Goal: Information Seeking & Learning: Learn about a topic

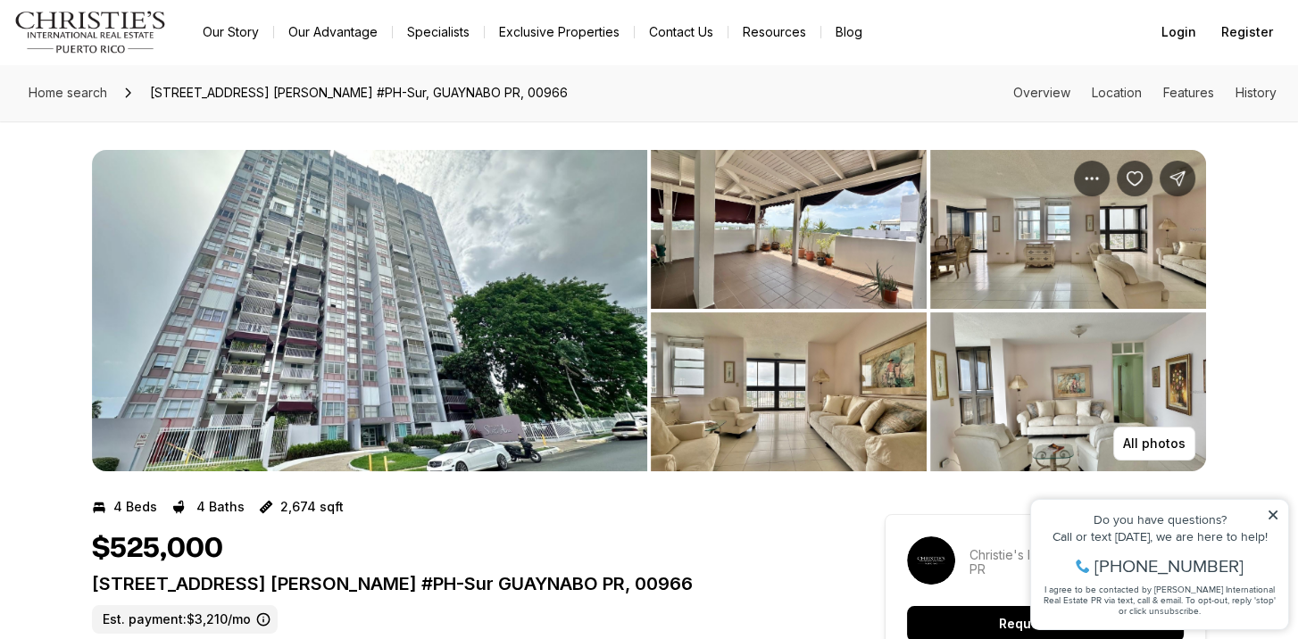
click at [395, 289] on img "View image gallery" at bounding box center [369, 310] width 555 height 321
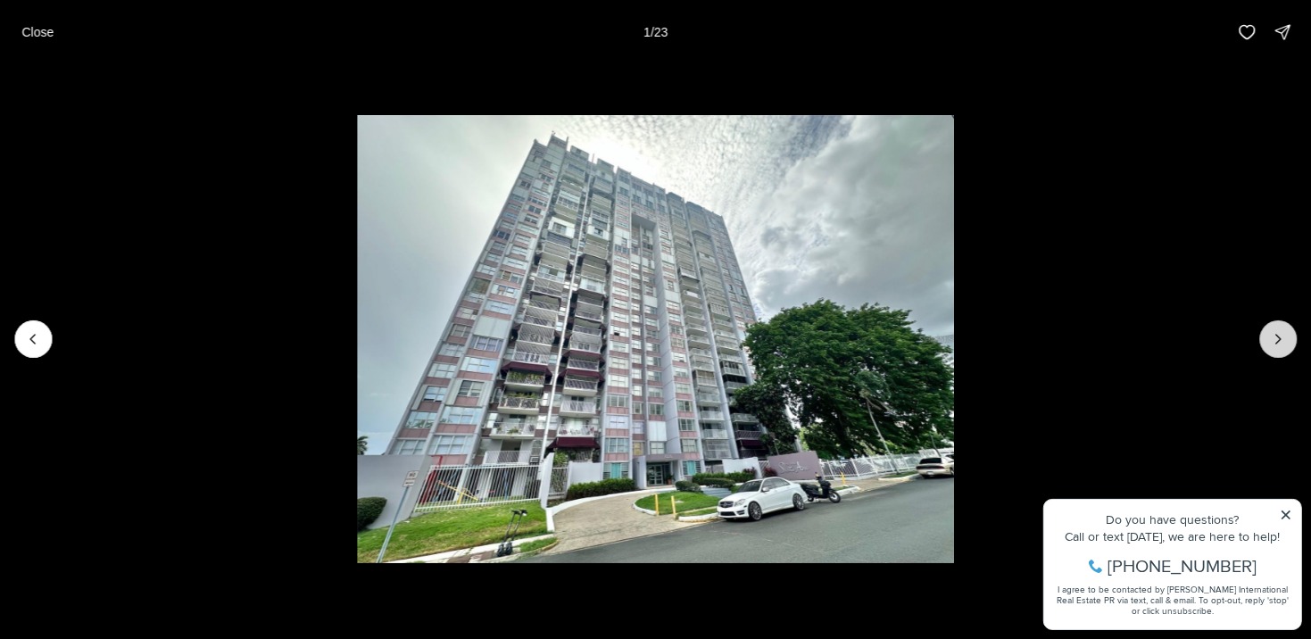
click at [1273, 336] on icon "Next slide" at bounding box center [1278, 339] width 18 height 18
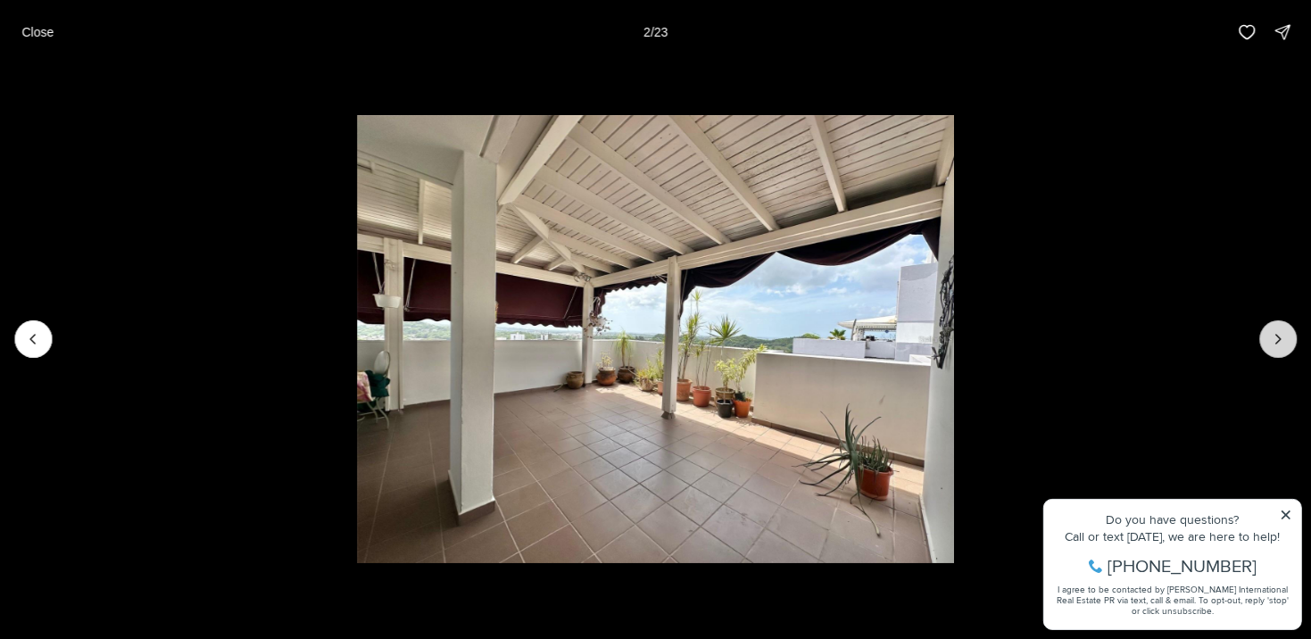
click at [1273, 336] on icon "Next slide" at bounding box center [1278, 339] width 18 height 18
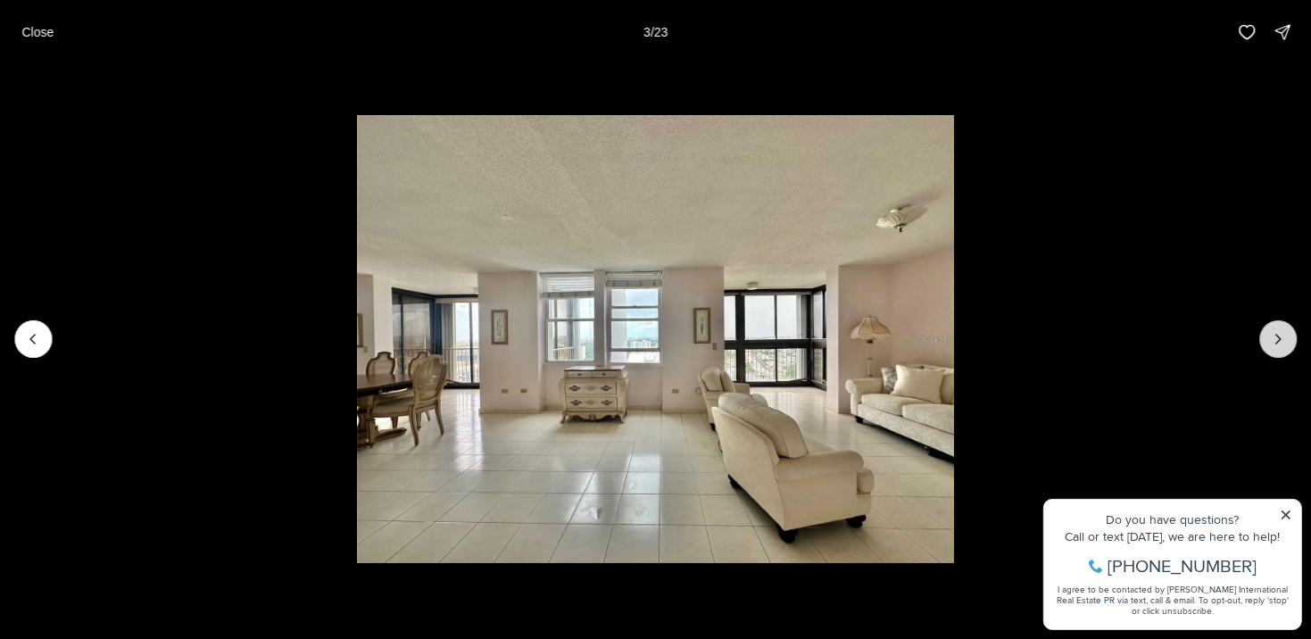
click at [1273, 336] on icon "Next slide" at bounding box center [1278, 339] width 18 height 18
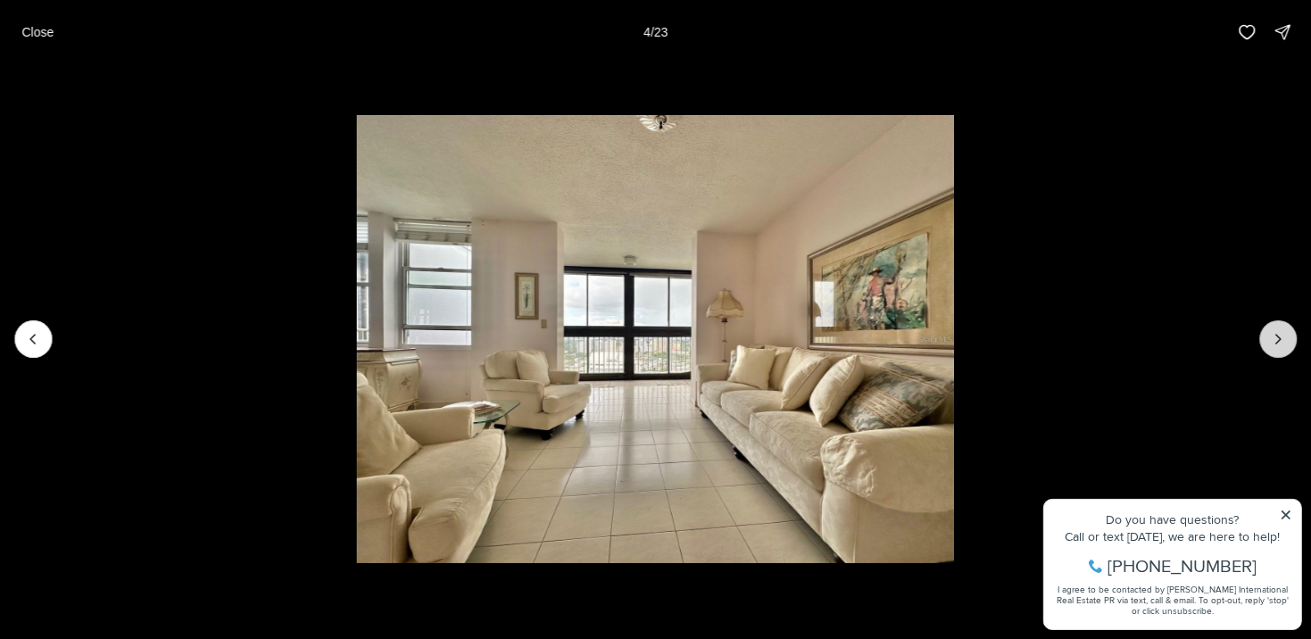
click at [1273, 336] on icon "Next slide" at bounding box center [1278, 339] width 18 height 18
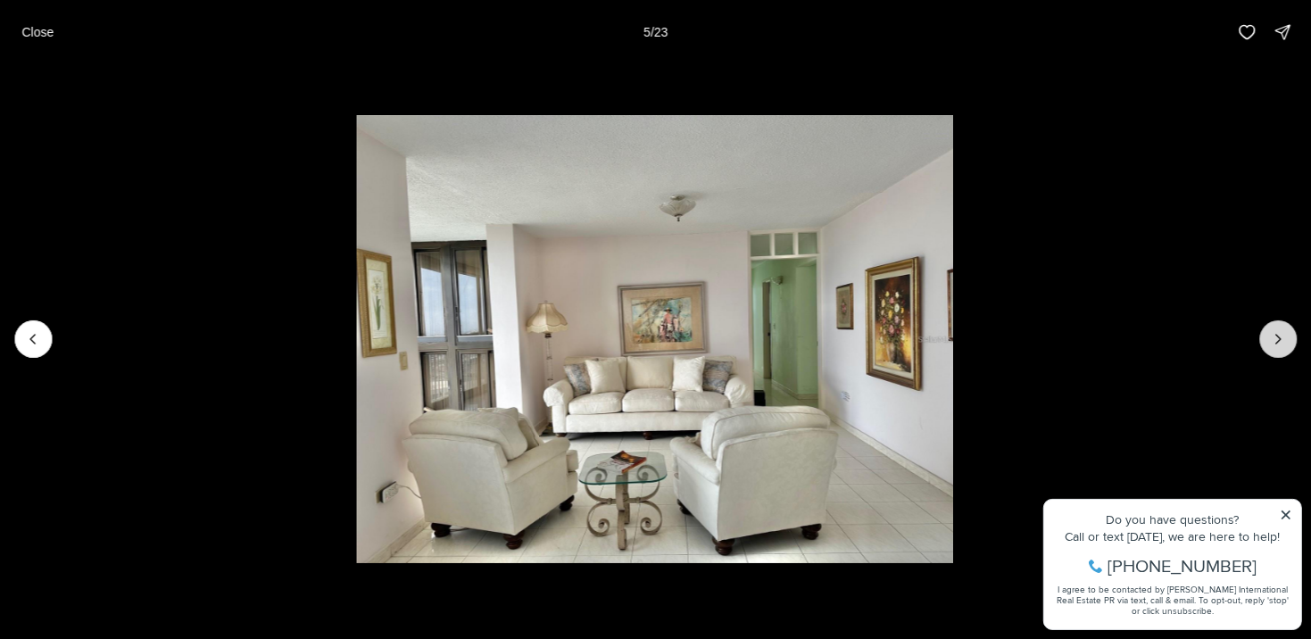
click at [1273, 336] on icon "Next slide" at bounding box center [1278, 339] width 18 height 18
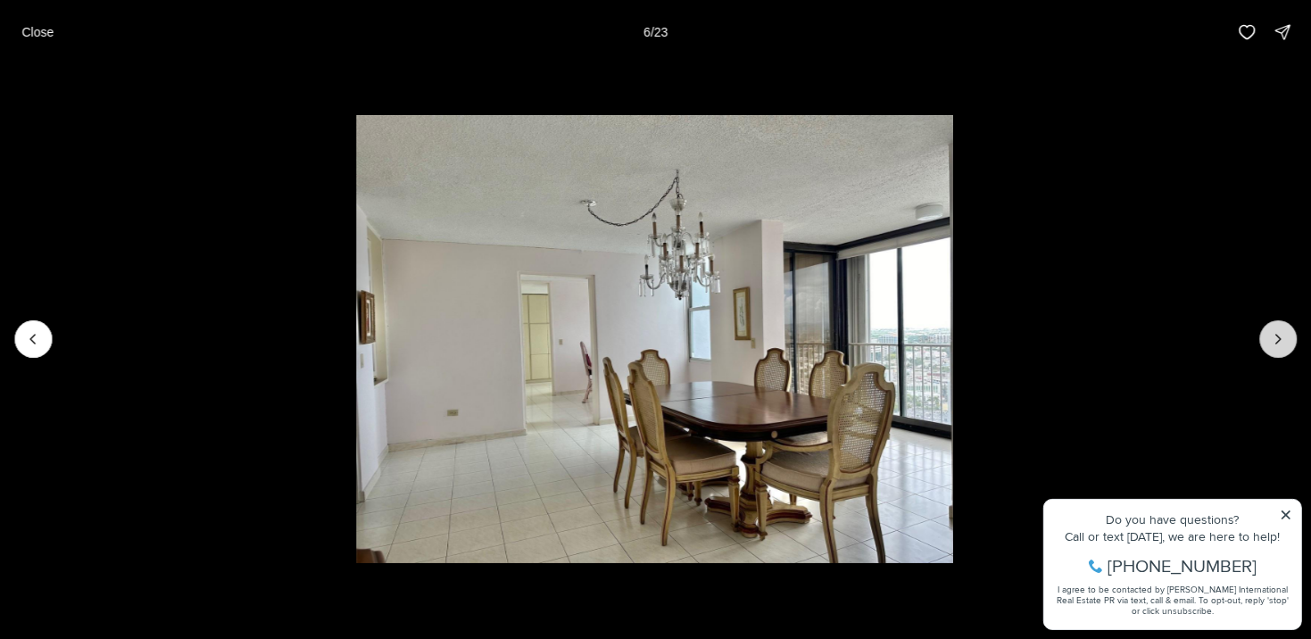
click at [1273, 336] on icon "Next slide" at bounding box center [1278, 339] width 18 height 18
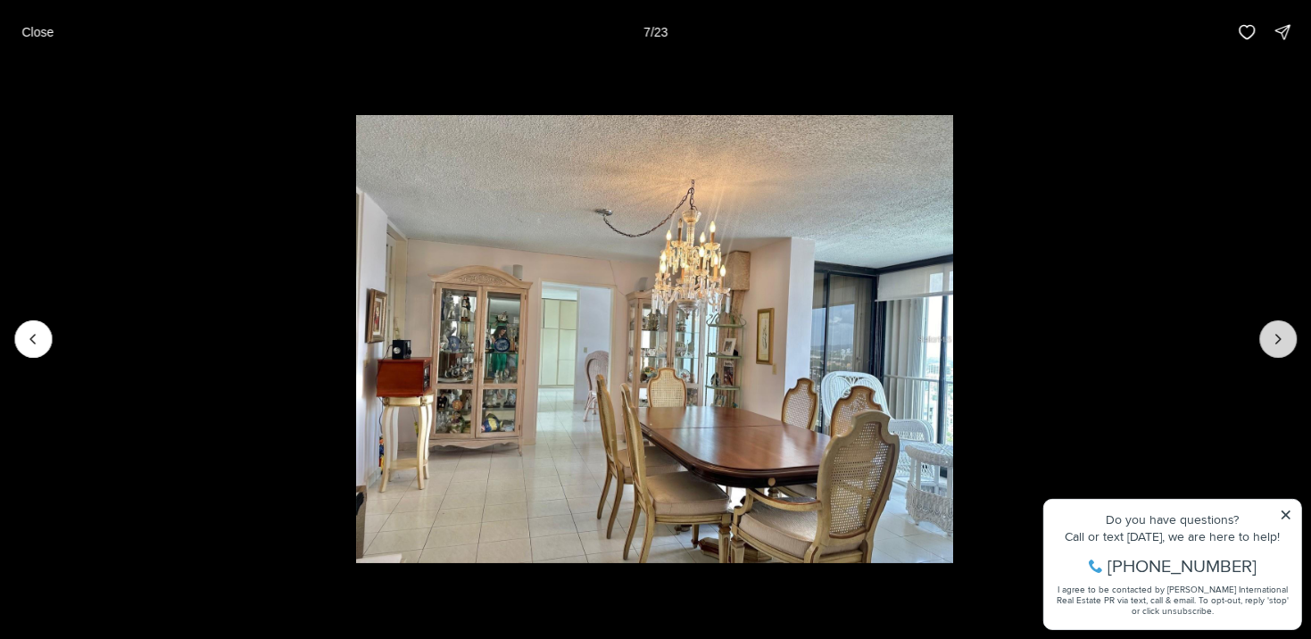
click at [1273, 336] on icon "Next slide" at bounding box center [1278, 339] width 18 height 18
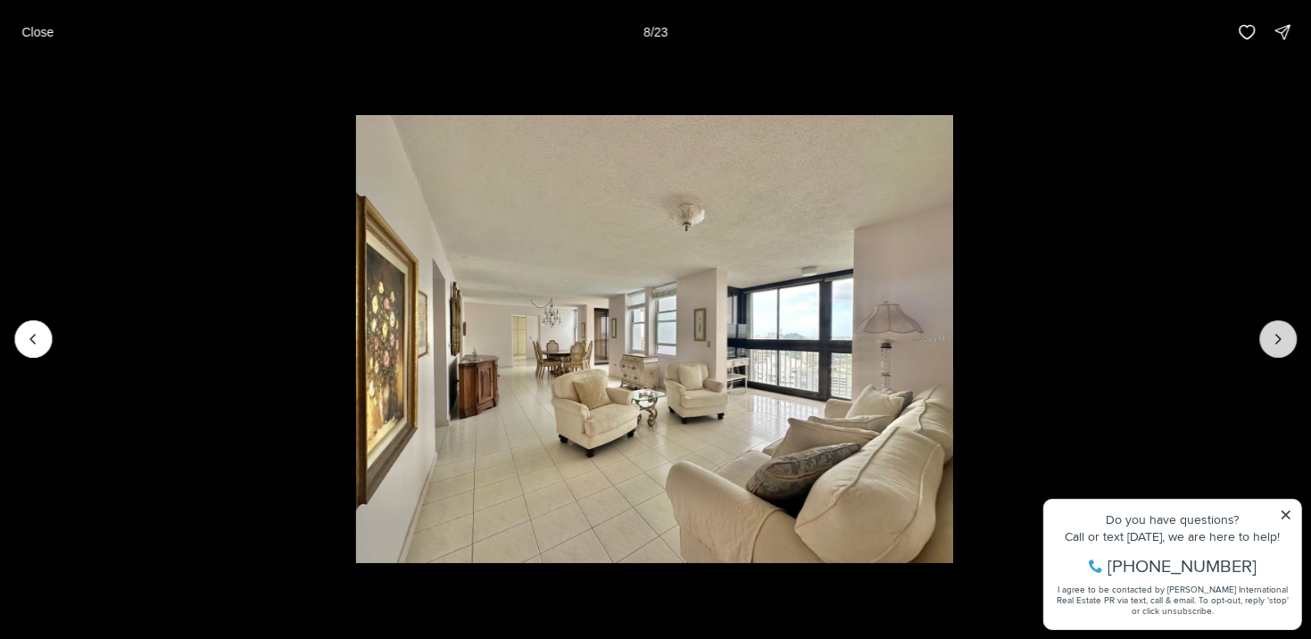
click at [1273, 336] on icon "Next slide" at bounding box center [1278, 339] width 18 height 18
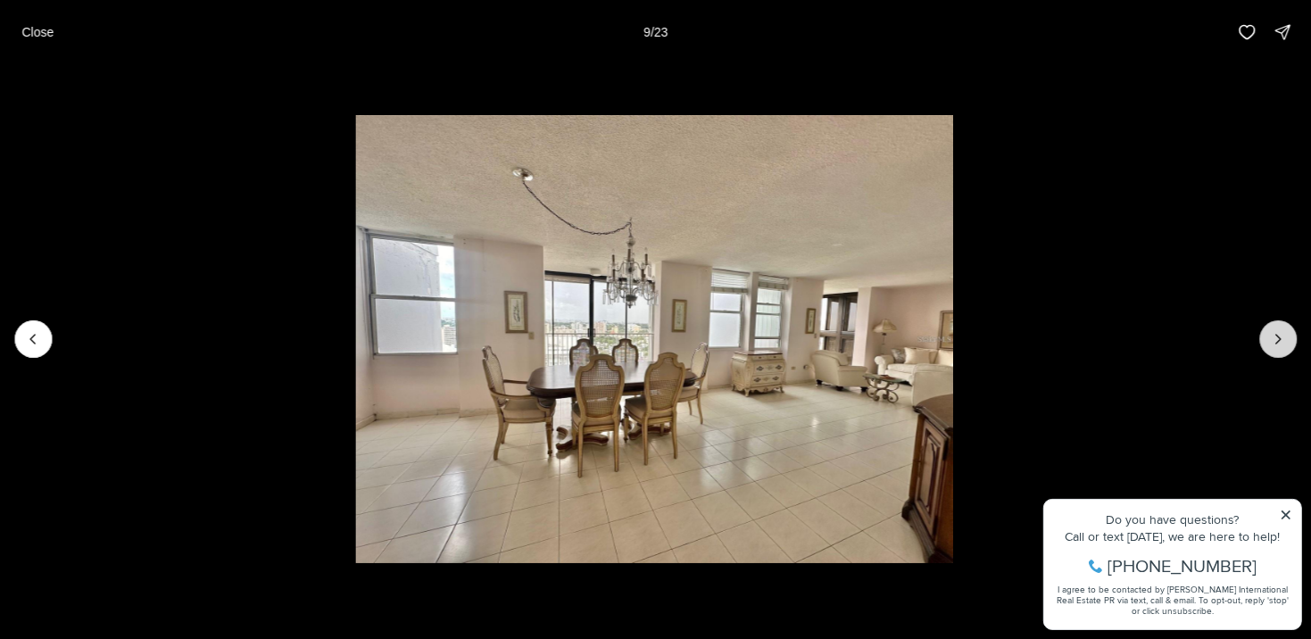
click at [1273, 336] on icon "Next slide" at bounding box center [1278, 339] width 18 height 18
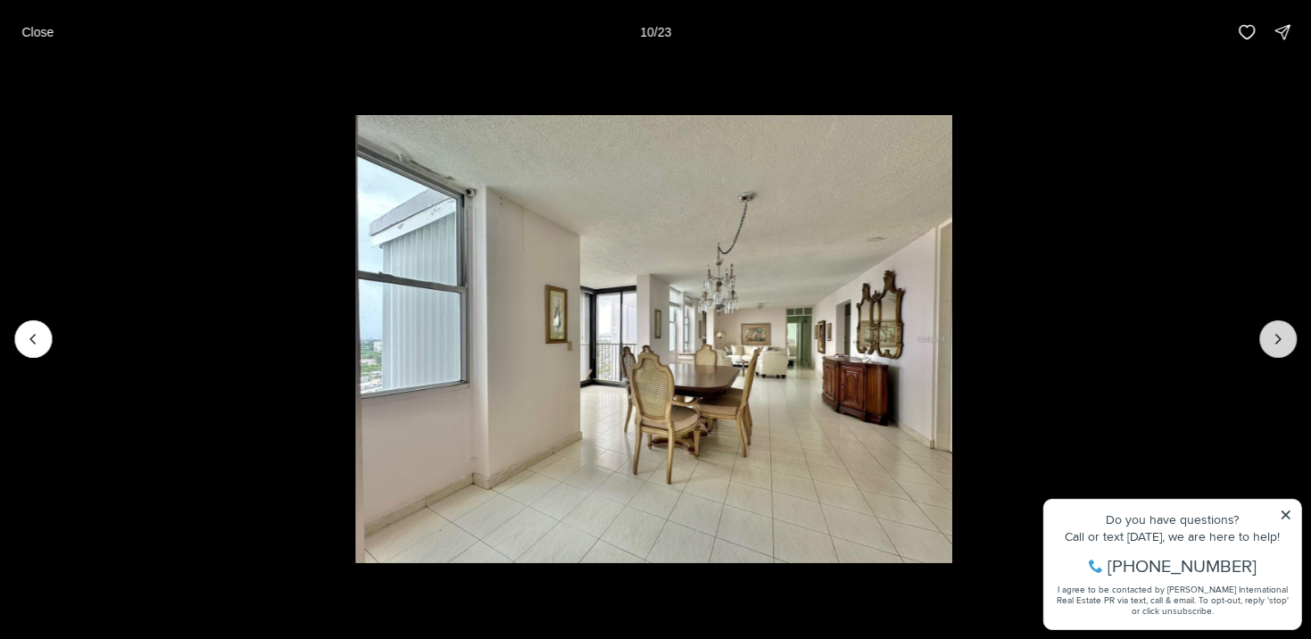
click at [1273, 336] on icon "Next slide" at bounding box center [1278, 339] width 18 height 18
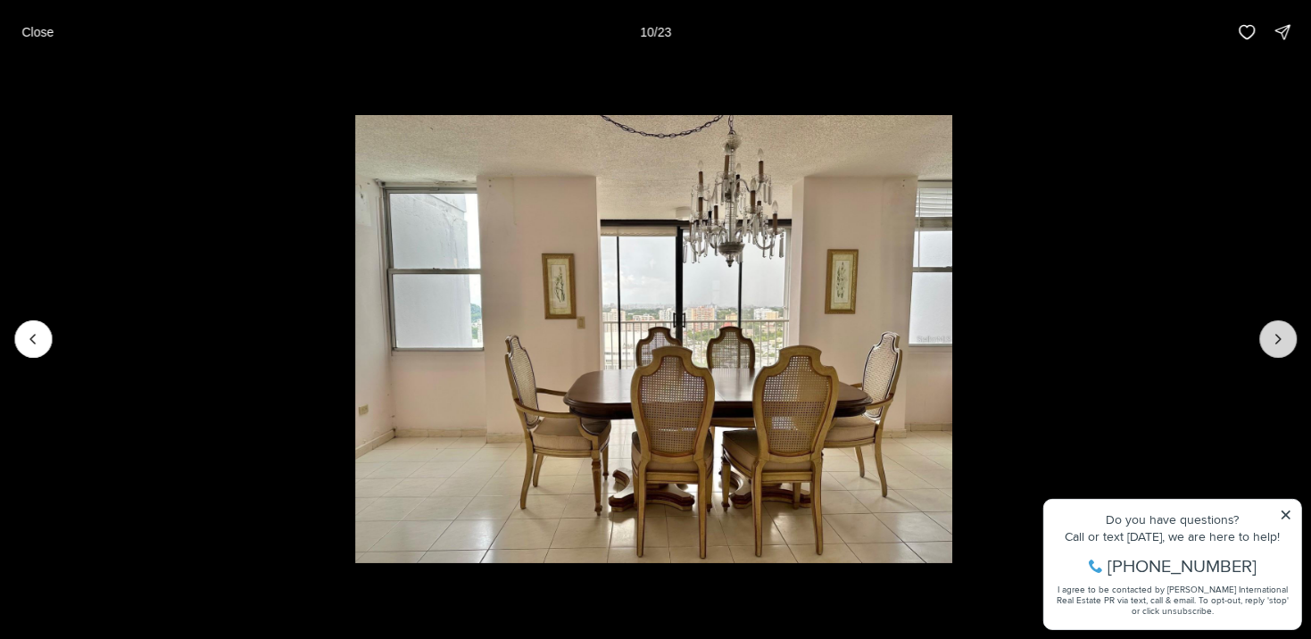
click at [1273, 336] on icon "Next slide" at bounding box center [1278, 339] width 18 height 18
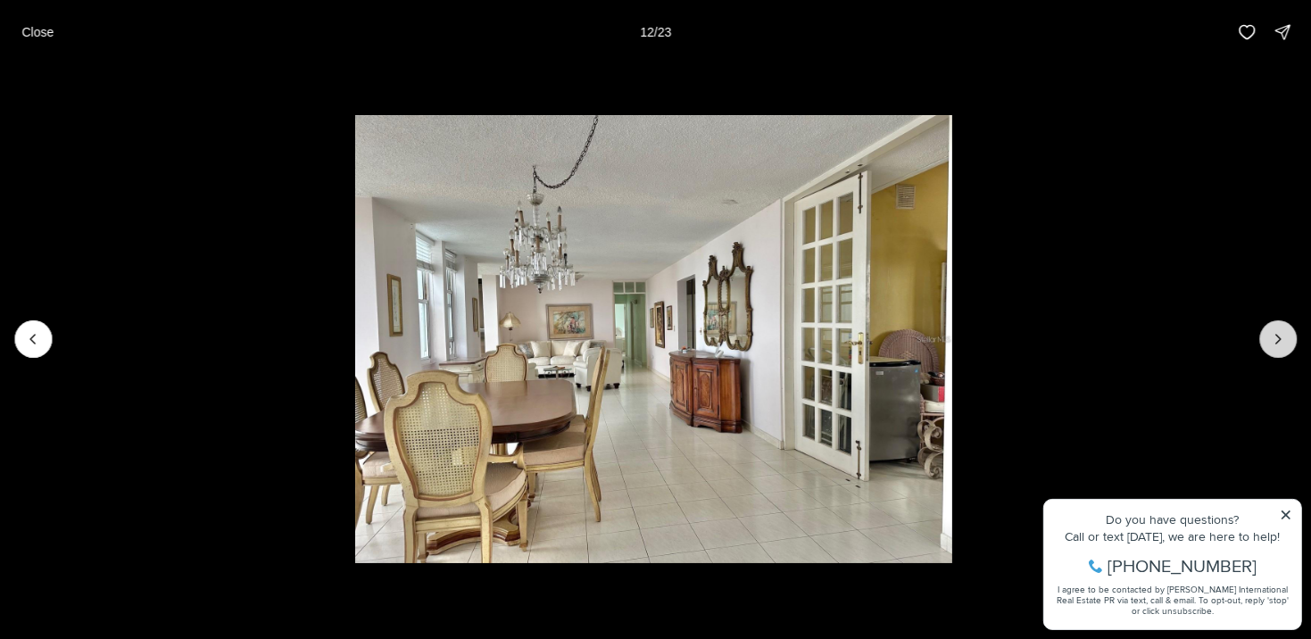
click at [1282, 333] on icon "Next slide" at bounding box center [1278, 339] width 18 height 18
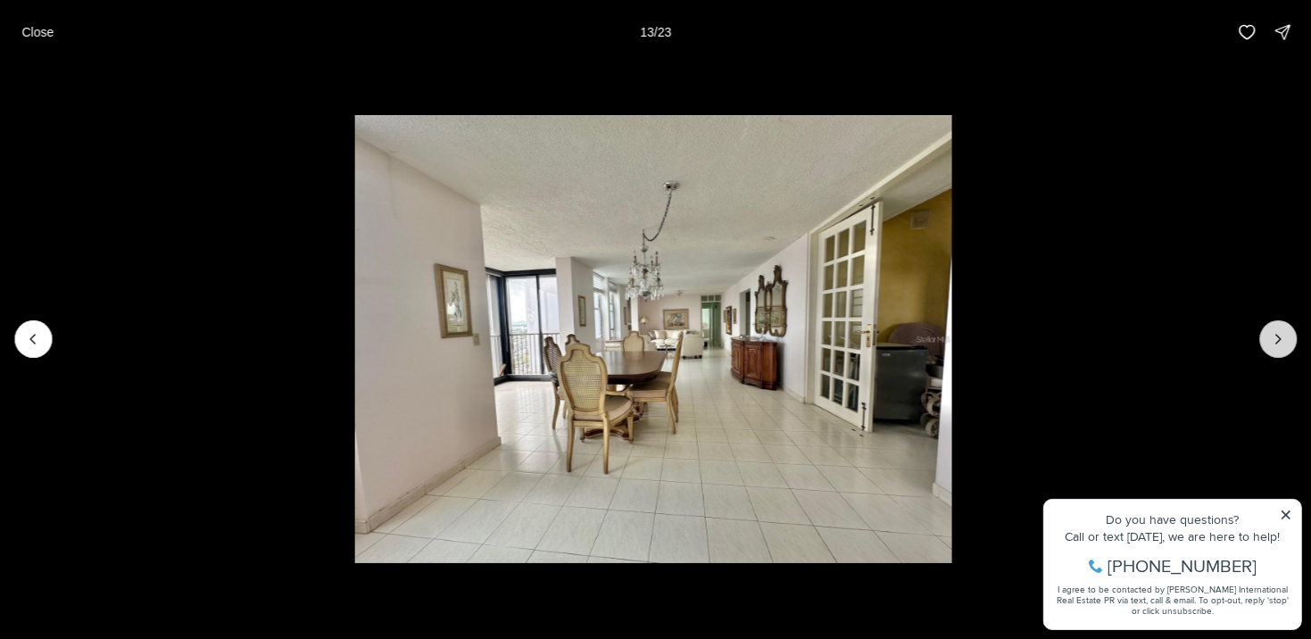
click at [1282, 333] on icon "Next slide" at bounding box center [1278, 339] width 18 height 18
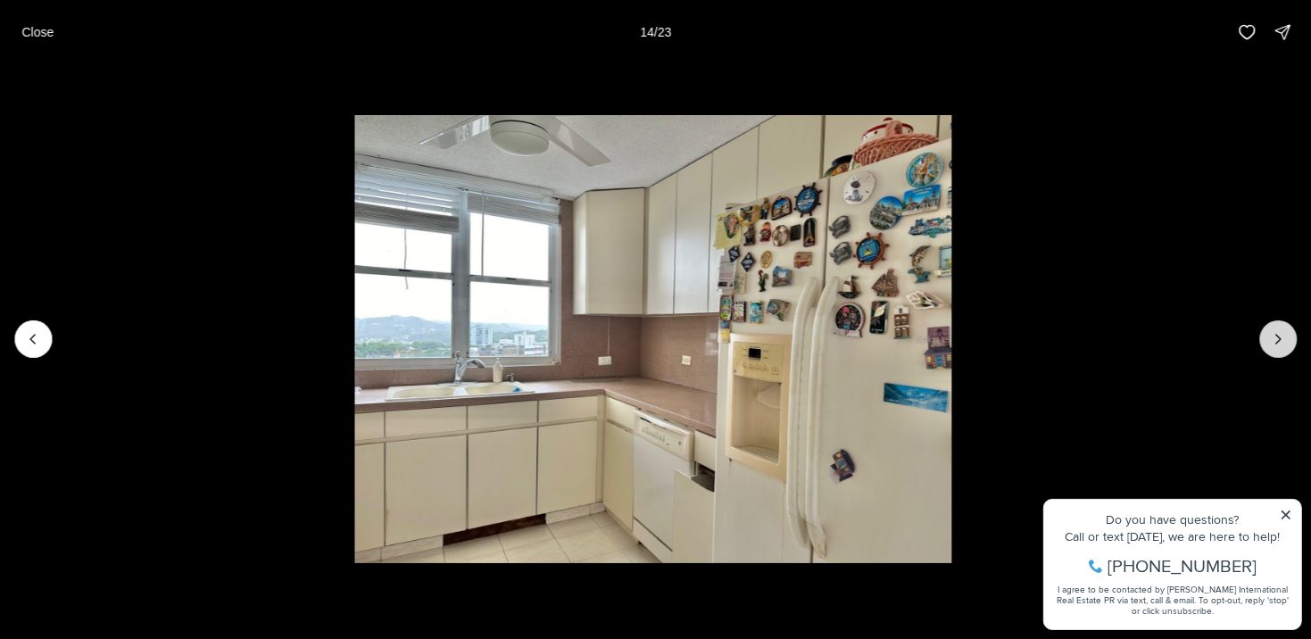
click at [1282, 333] on icon "Next slide" at bounding box center [1278, 339] width 18 height 18
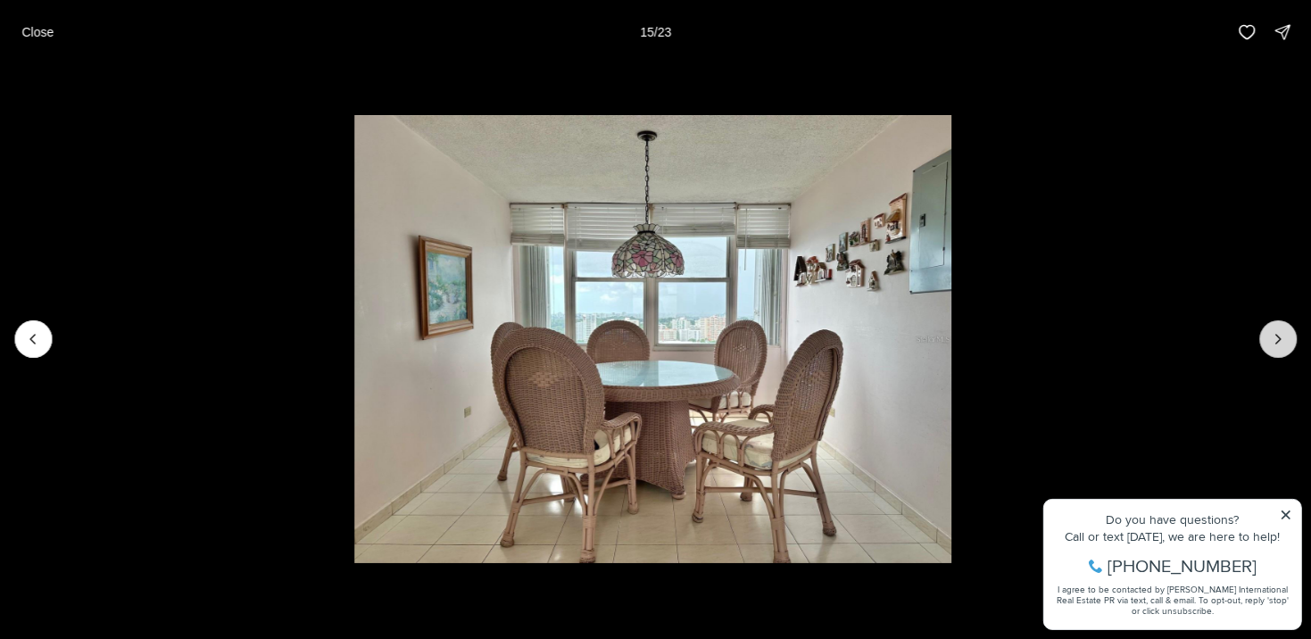
click at [1282, 333] on icon "Next slide" at bounding box center [1278, 339] width 18 height 18
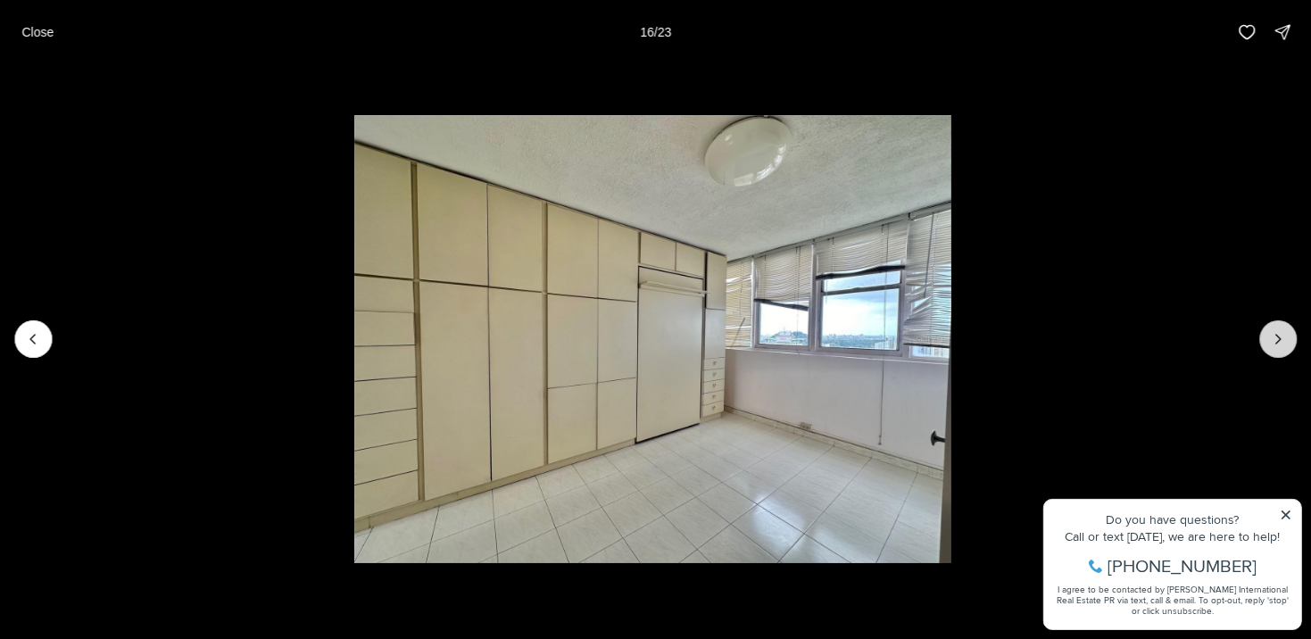
click at [1282, 333] on icon "Next slide" at bounding box center [1278, 339] width 18 height 18
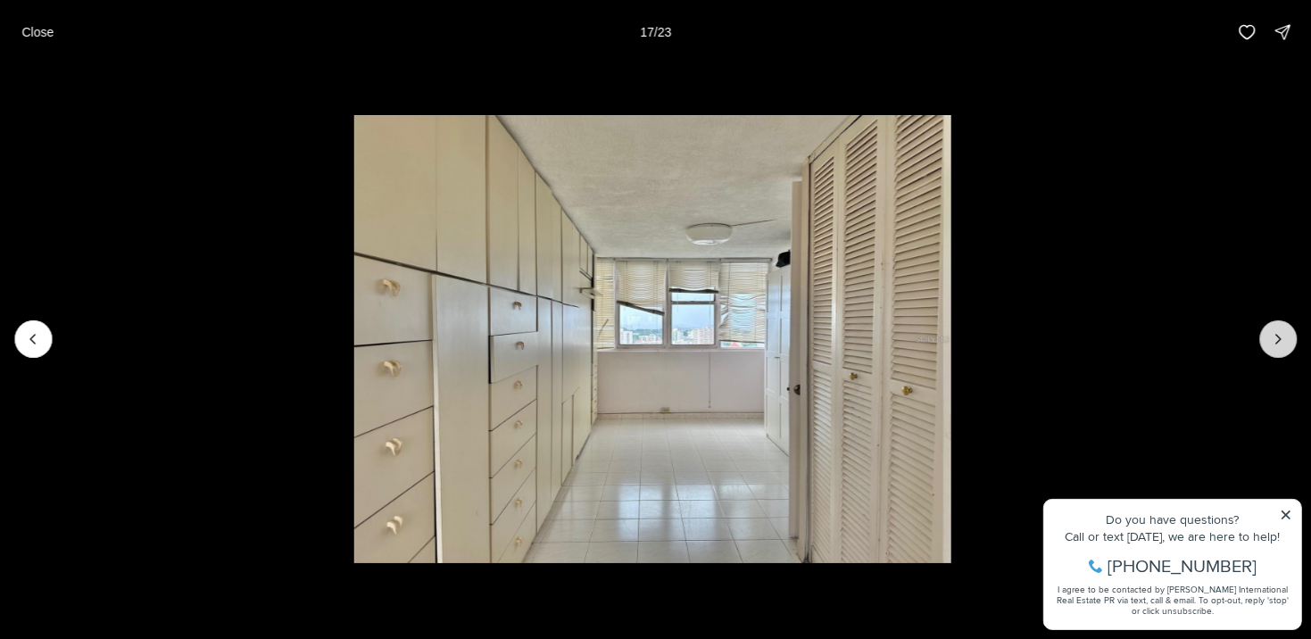
click at [1282, 333] on icon "Next slide" at bounding box center [1278, 339] width 18 height 18
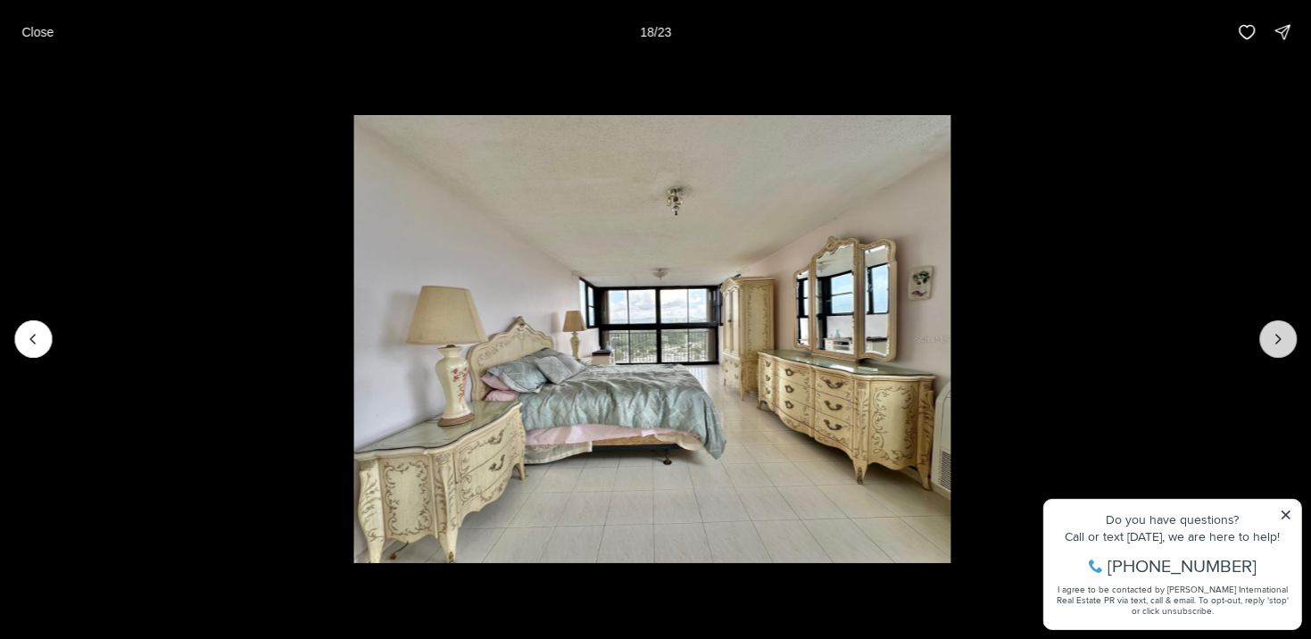
click at [1282, 333] on icon "Next slide" at bounding box center [1278, 339] width 18 height 18
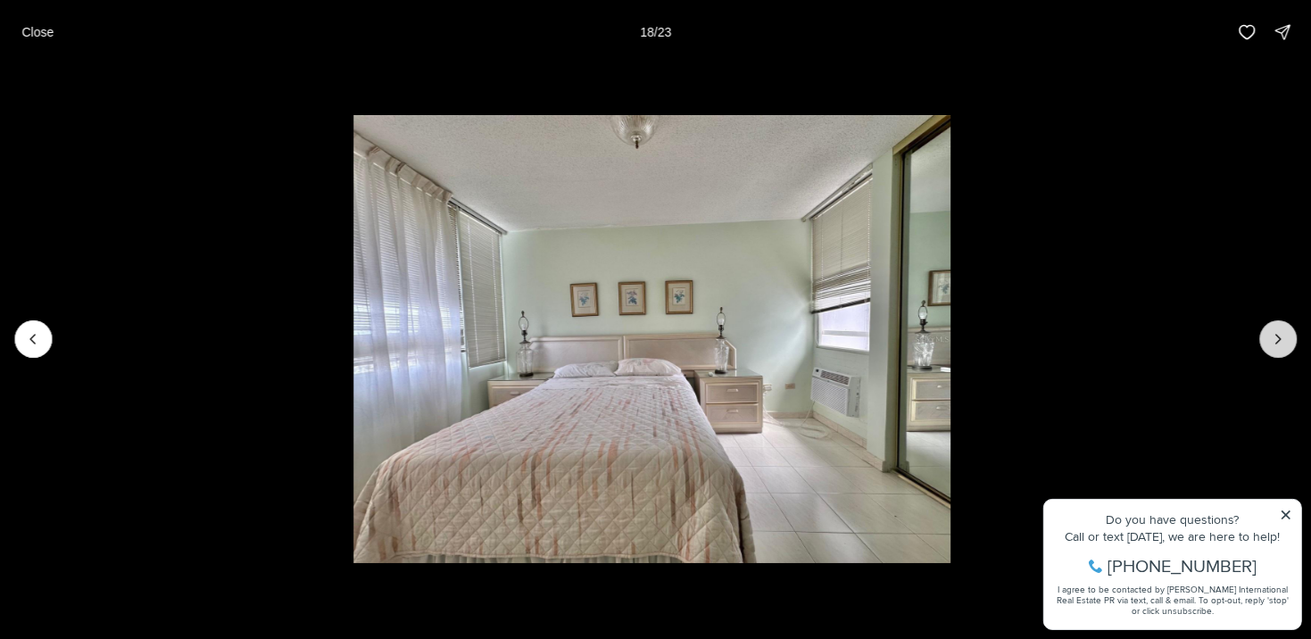
click at [1282, 333] on icon "Next slide" at bounding box center [1278, 339] width 18 height 18
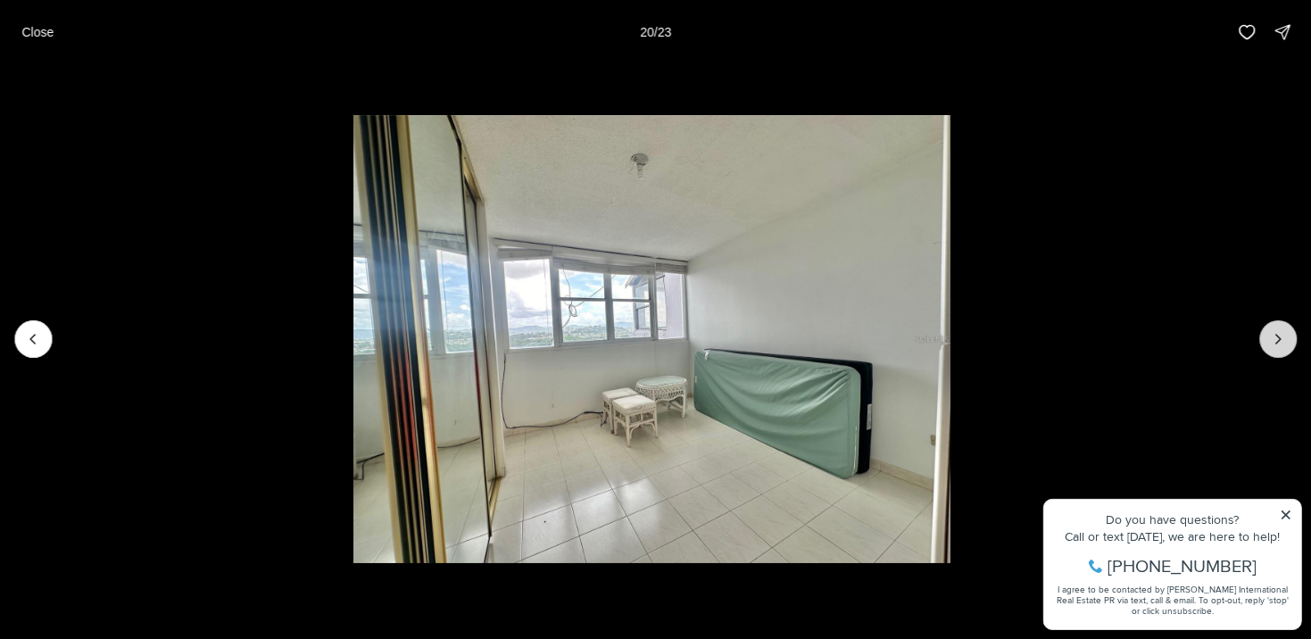
click at [1282, 333] on icon "Next slide" at bounding box center [1278, 339] width 18 height 18
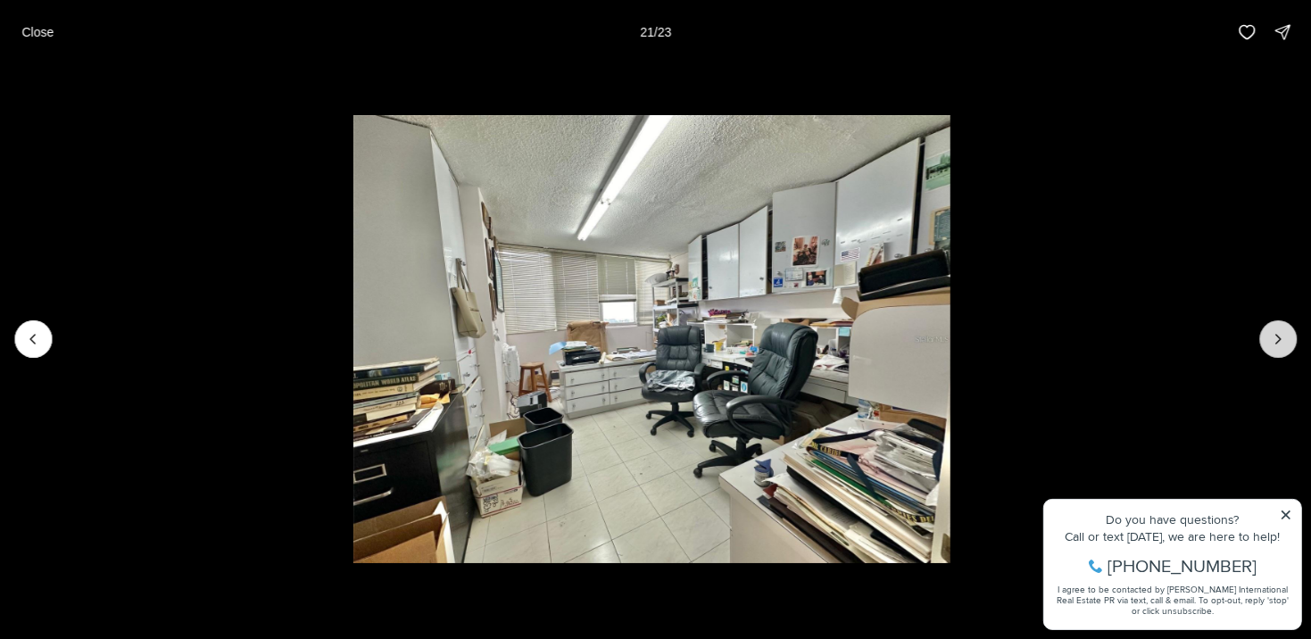
click at [1282, 333] on icon "Next slide" at bounding box center [1278, 339] width 18 height 18
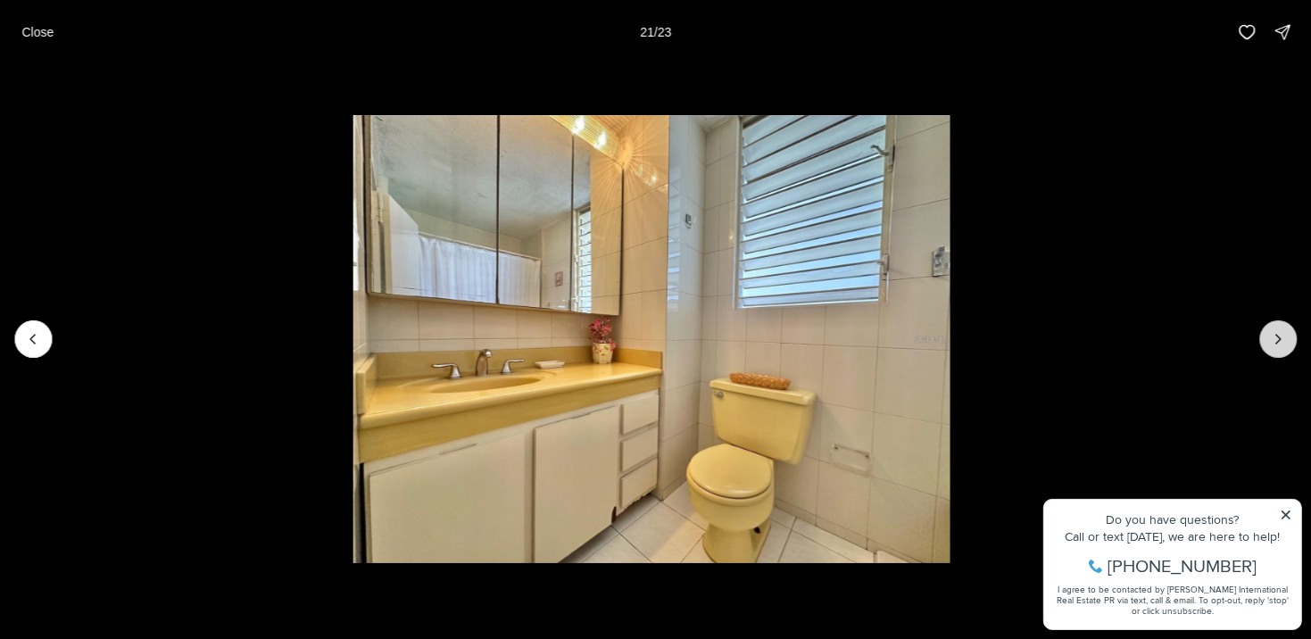
click at [1282, 333] on icon "Next slide" at bounding box center [1278, 339] width 18 height 18
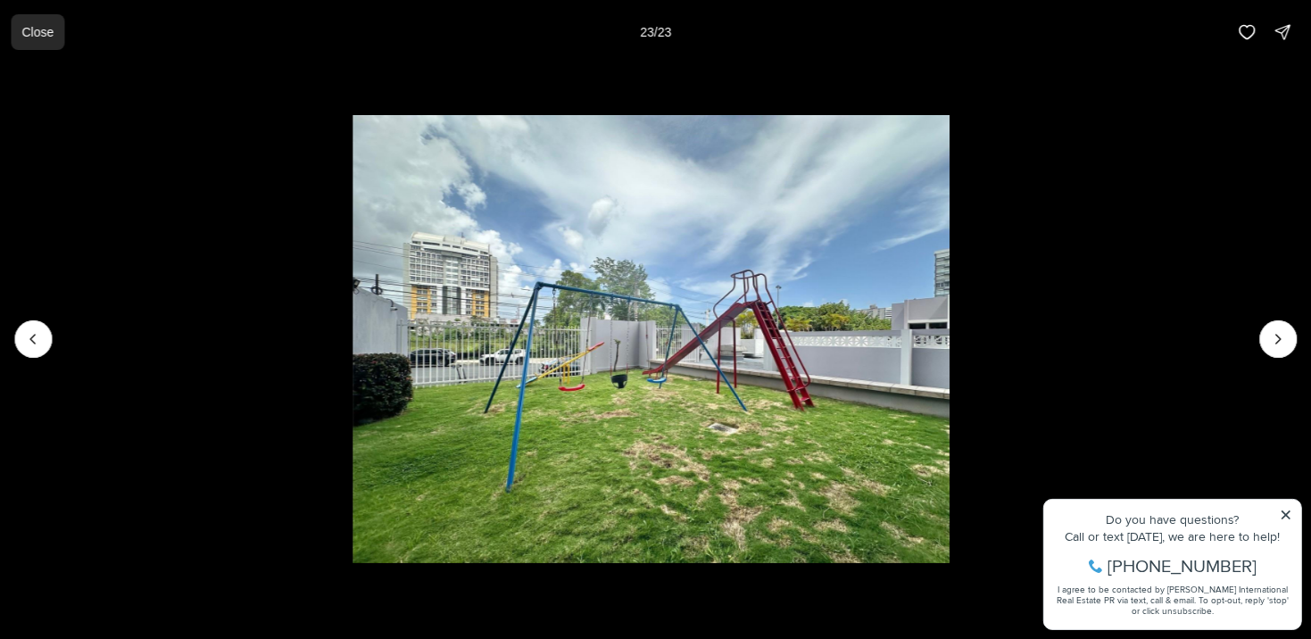
click at [49, 31] on p "Close" at bounding box center [37, 32] width 32 height 14
